Goal: Navigation & Orientation: Go to known website

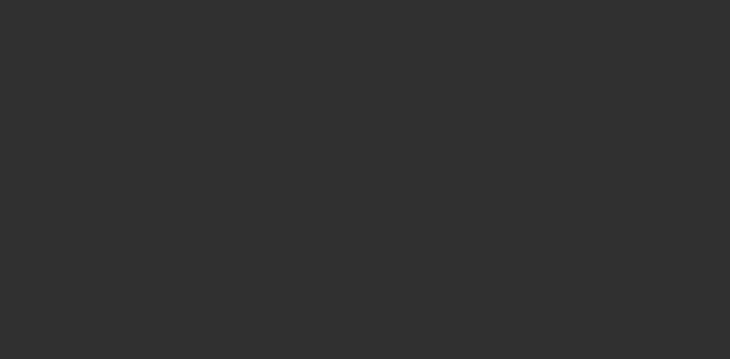
drag, startPoint x: 237, startPoint y: 50, endPoint x: 241, endPoint y: 39, distance: 11.9
click at [237, 50] on div at bounding box center [365, 179] width 730 height 359
